Goal: Information Seeking & Learning: Compare options

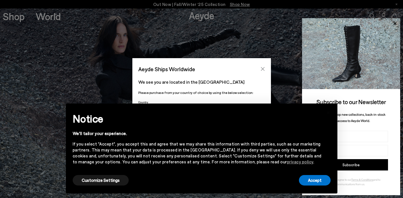
click at [265, 69] on icon "Close" at bounding box center [263, 69] width 5 height 5
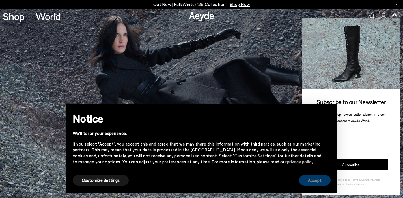
click at [316, 176] on button "Accept" at bounding box center [315, 180] width 32 height 10
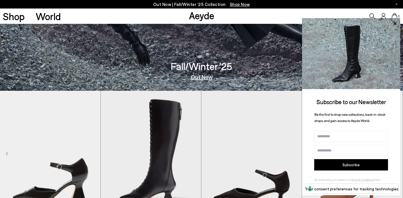
scroll to position [214, 0]
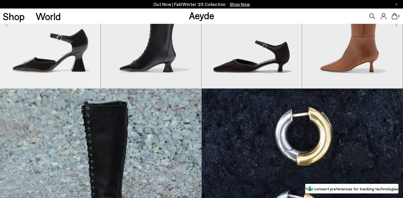
scroll to position [178, 0]
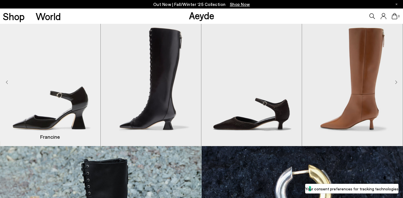
click at [61, 104] on img "1 / 8" at bounding box center [50, 82] width 100 height 127
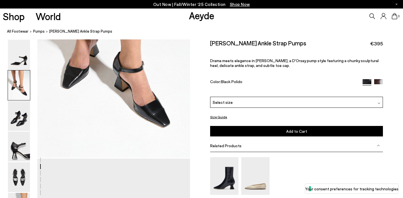
scroll to position [291, 0]
click at [369, 15] on div "0" at bounding box center [336, 15] width 134 height 15
click at [371, 15] on icon at bounding box center [373, 16] width 6 height 6
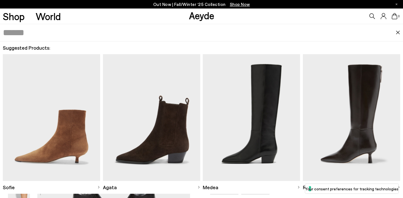
scroll to position [948, 0]
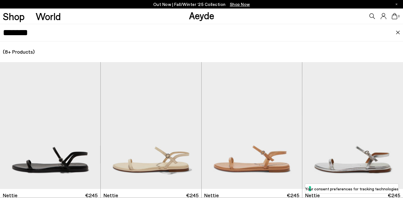
scroll to position [1026, 0]
drag, startPoint x: 39, startPoint y: 37, endPoint x: 1, endPoint y: 34, distance: 37.8
click at [1, 34] on div "*******" at bounding box center [201, 33] width 403 height 18
type input "*****"
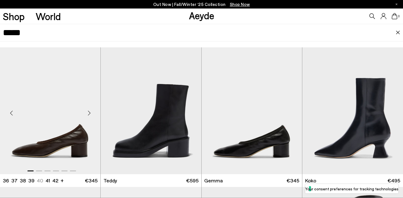
scroll to position [46, 0]
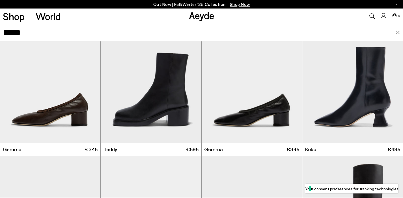
click at [285, 21] on div "0" at bounding box center [336, 15] width 134 height 15
click at [291, 82] on div "Next slide" at bounding box center [291, 81] width 17 height 17
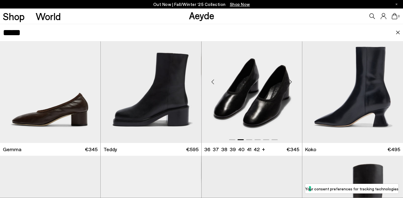
click at [291, 82] on div "Next slide" at bounding box center [291, 81] width 17 height 17
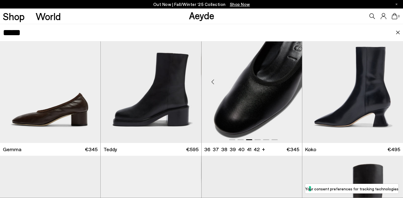
click at [214, 83] on div "Previous slide" at bounding box center [213, 81] width 17 height 17
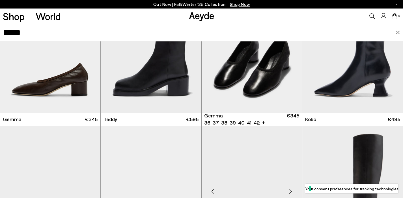
scroll to position [170, 0]
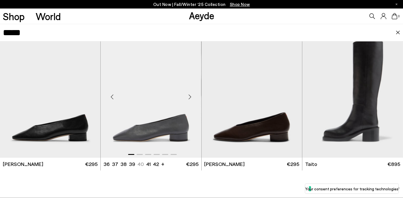
click at [189, 96] on div "Next slide" at bounding box center [190, 96] width 17 height 17
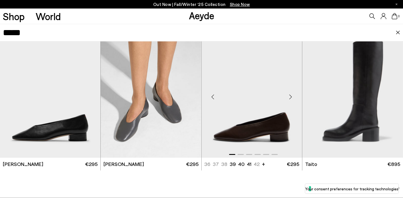
click at [288, 96] on div "Next slide" at bounding box center [291, 96] width 17 height 17
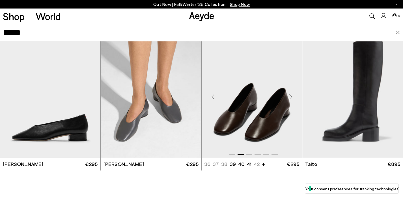
click at [288, 96] on div "Next slide" at bounding box center [291, 96] width 17 height 17
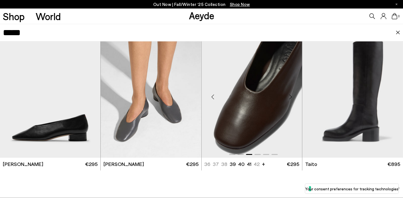
click at [288, 96] on div "Next slide" at bounding box center [291, 96] width 17 height 17
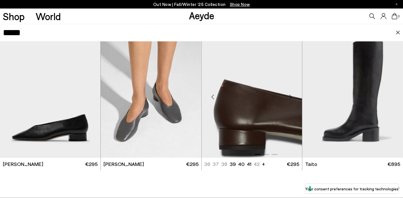
click at [288, 96] on div "Next slide" at bounding box center [291, 96] width 17 height 17
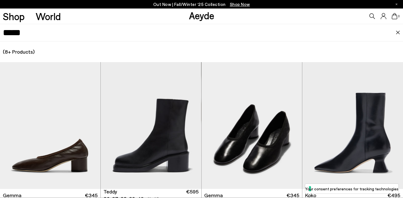
scroll to position [1135, 0]
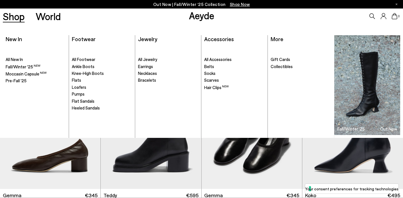
click at [22, 18] on link "Shop" at bounding box center [14, 16] width 22 height 10
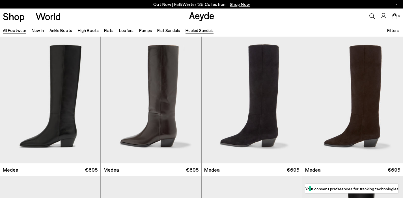
click at [196, 30] on link "Heeled Sandals" at bounding box center [200, 30] width 28 height 5
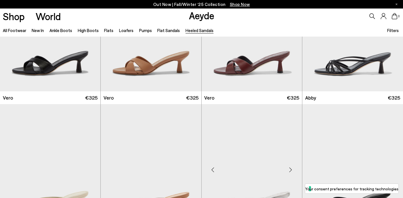
scroll to position [181, 0]
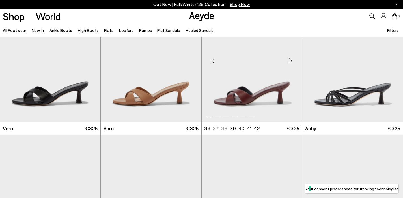
click at [290, 61] on div "Next slide" at bounding box center [291, 60] width 17 height 17
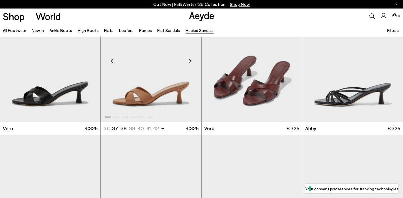
click at [192, 62] on div "Next slide" at bounding box center [190, 60] width 17 height 17
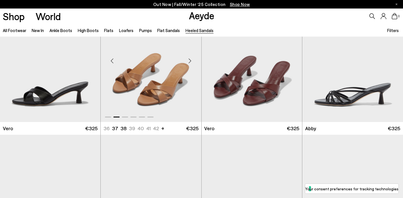
click at [192, 62] on div "Next slide" at bounding box center [190, 60] width 17 height 17
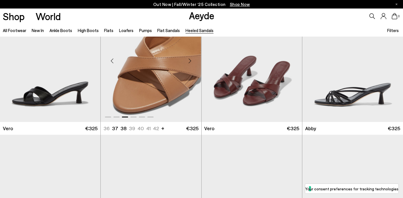
click at [115, 62] on div "Previous slide" at bounding box center [112, 60] width 17 height 17
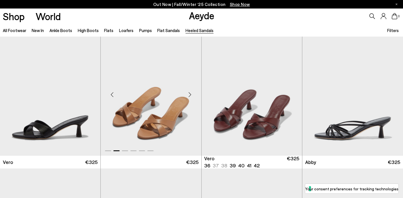
scroll to position [145, 0]
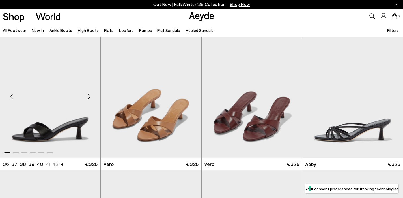
click at [89, 94] on div "Next slide" at bounding box center [89, 96] width 17 height 17
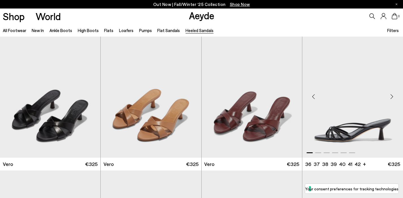
click at [390, 97] on div "Next slide" at bounding box center [392, 96] width 17 height 17
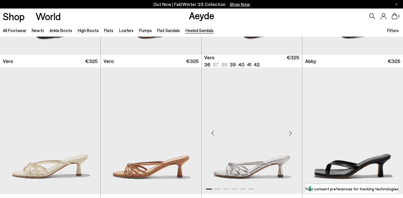
scroll to position [264, 0]
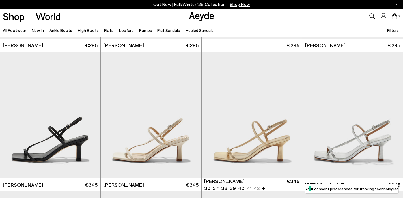
scroll to position [572, 0]
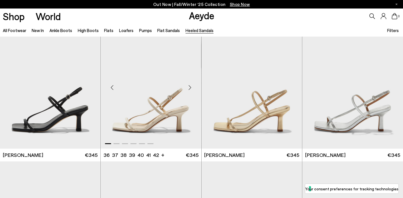
click at [188, 90] on div "Next slide" at bounding box center [190, 87] width 17 height 17
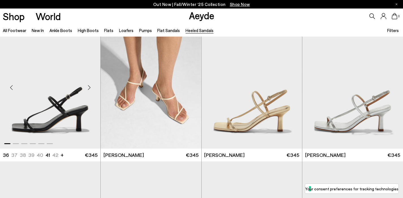
click at [91, 86] on div "Next slide" at bounding box center [89, 87] width 17 height 17
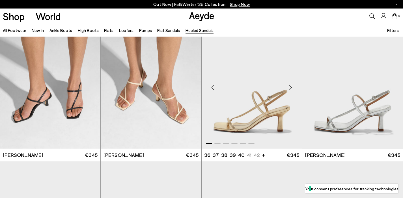
click at [289, 88] on div "Next slide" at bounding box center [291, 87] width 17 height 17
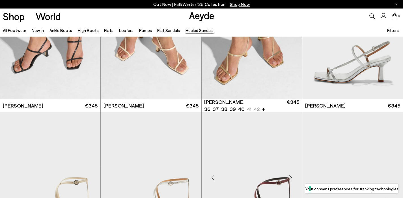
scroll to position [688, 0]
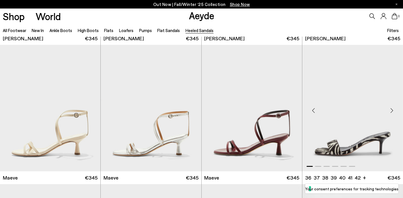
click at [393, 110] on div "Next slide" at bounding box center [392, 110] width 17 height 17
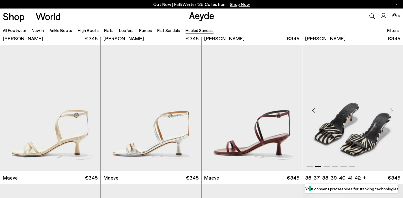
click at [392, 110] on div "Next slide" at bounding box center [392, 110] width 17 height 17
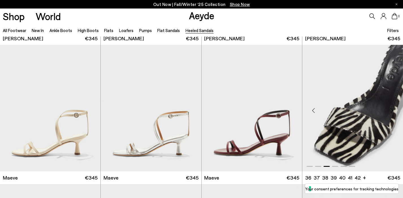
click at [389, 109] on div "Next slide" at bounding box center [392, 110] width 17 height 17
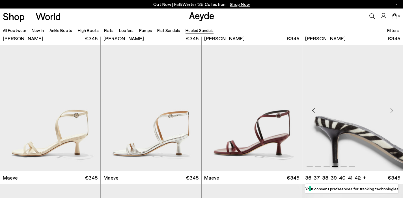
click at [388, 109] on div "Next slide" at bounding box center [392, 110] width 17 height 17
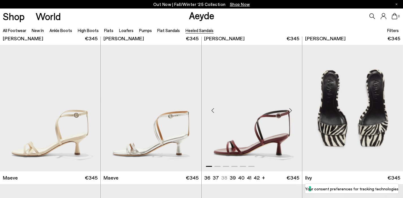
click at [286, 110] on div "Next slide" at bounding box center [291, 110] width 17 height 17
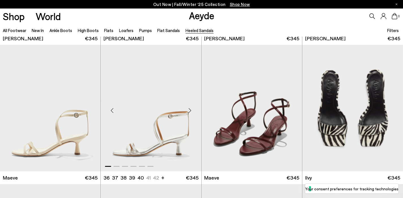
click at [190, 109] on div "Next slide" at bounding box center [190, 110] width 17 height 17
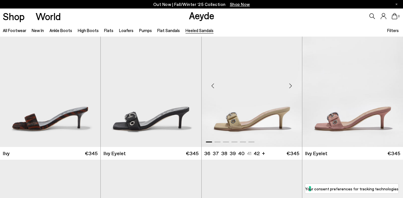
scroll to position [852, 0]
click at [290, 87] on div "Next slide" at bounding box center [291, 85] width 17 height 17
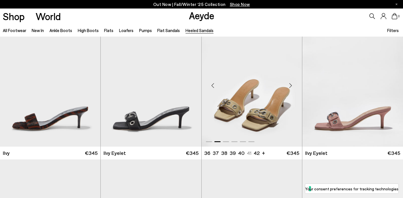
click at [290, 87] on div "Next slide" at bounding box center [291, 85] width 17 height 17
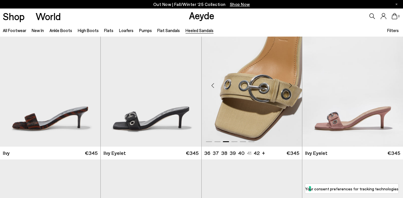
click at [215, 85] on div "Previous slide" at bounding box center [213, 85] width 17 height 17
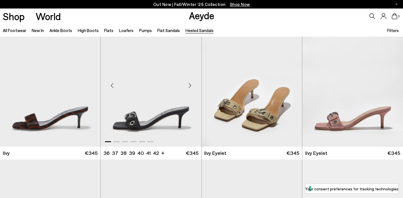
click at [188, 88] on div "Next slide" at bounding box center [190, 85] width 17 height 17
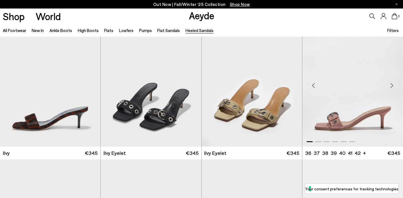
drag, startPoint x: 395, startPoint y: 83, endPoint x: 389, endPoint y: 82, distance: 5.4
click at [395, 83] on div "Next slide" at bounding box center [392, 85] width 17 height 17
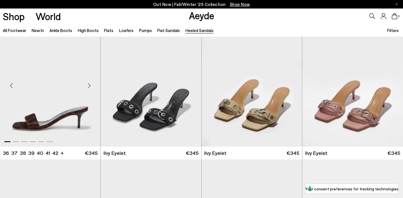
click at [90, 86] on div "Next slide" at bounding box center [89, 85] width 17 height 17
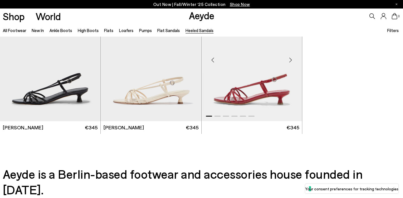
scroll to position [1249, 0]
